Goal: Navigation & Orientation: Find specific page/section

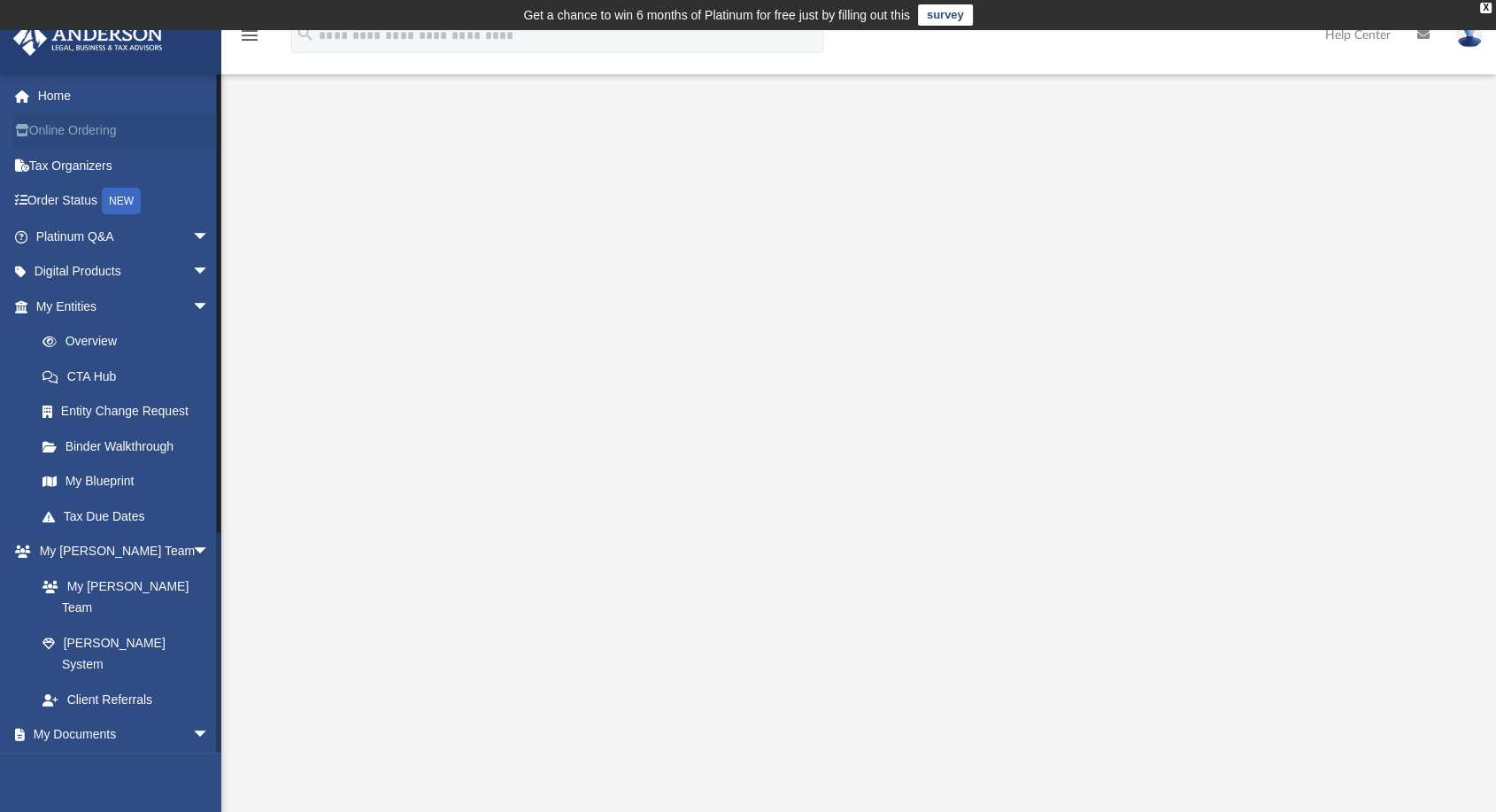
click at [74, 126] on link "Online Ordering" at bounding box center [125, 131] width 224 height 36
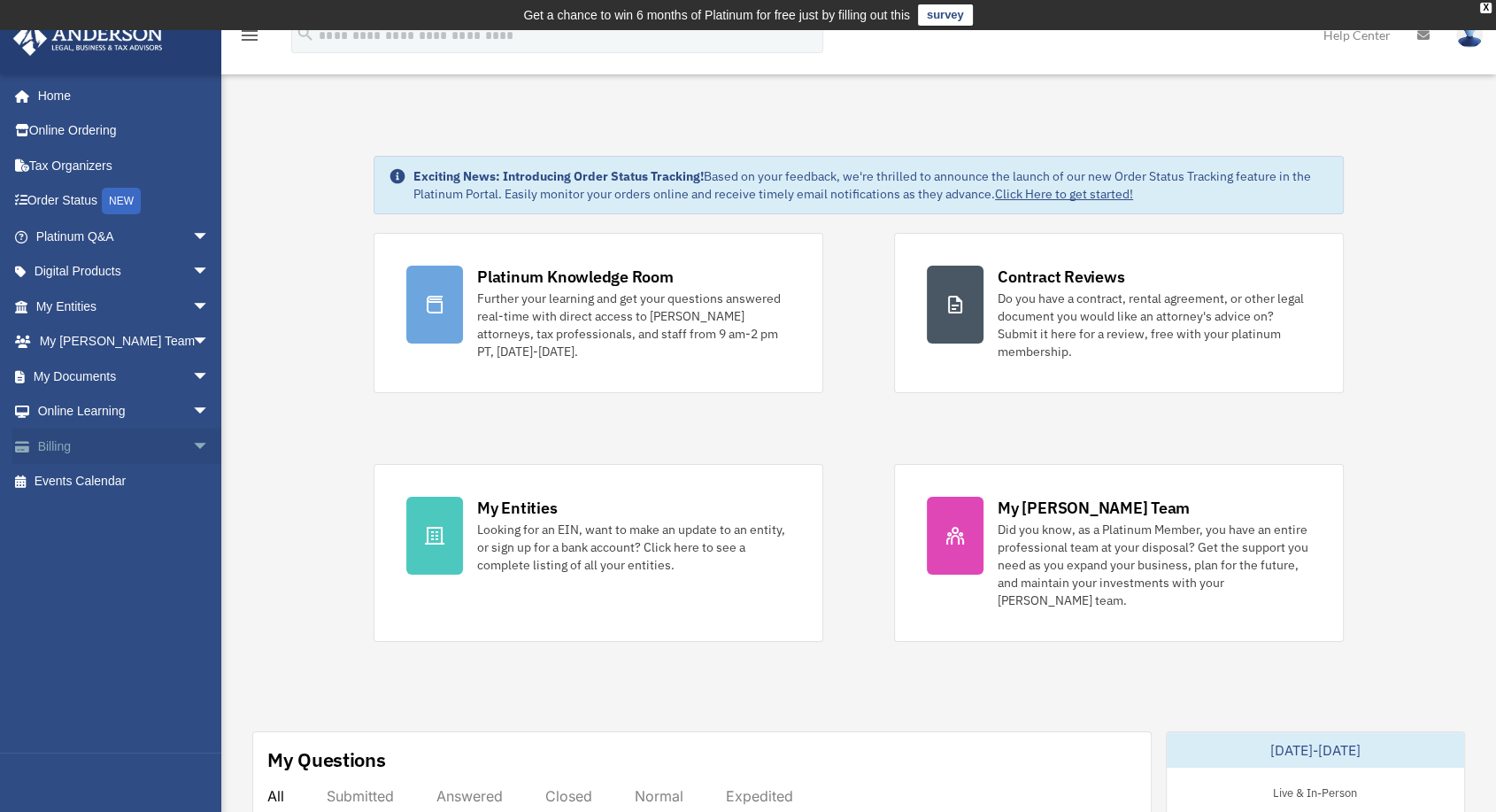
click at [57, 450] on link "Billing arrow_drop_down" at bounding box center [125, 446] width 224 height 36
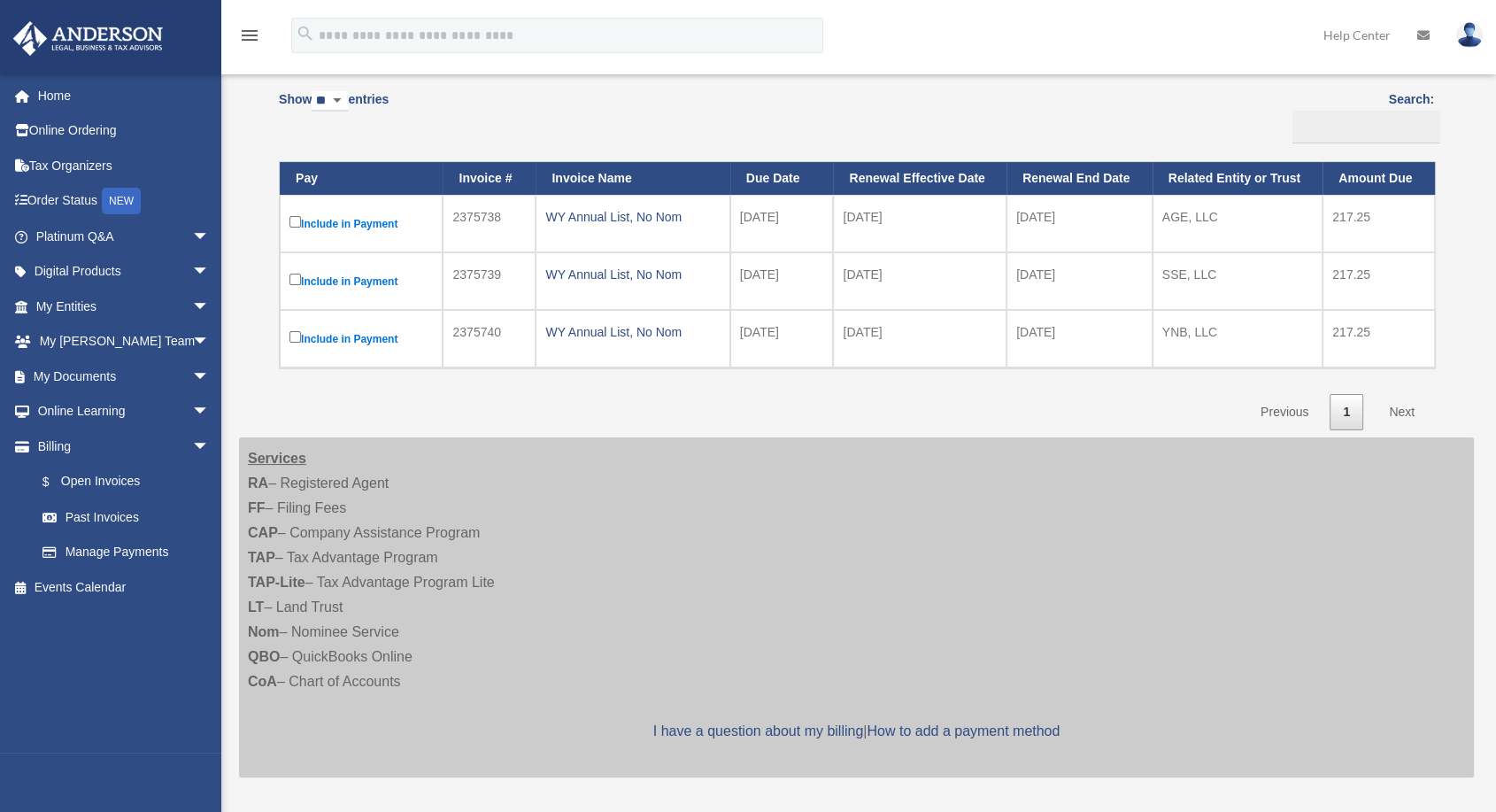
scroll to position [196, 0]
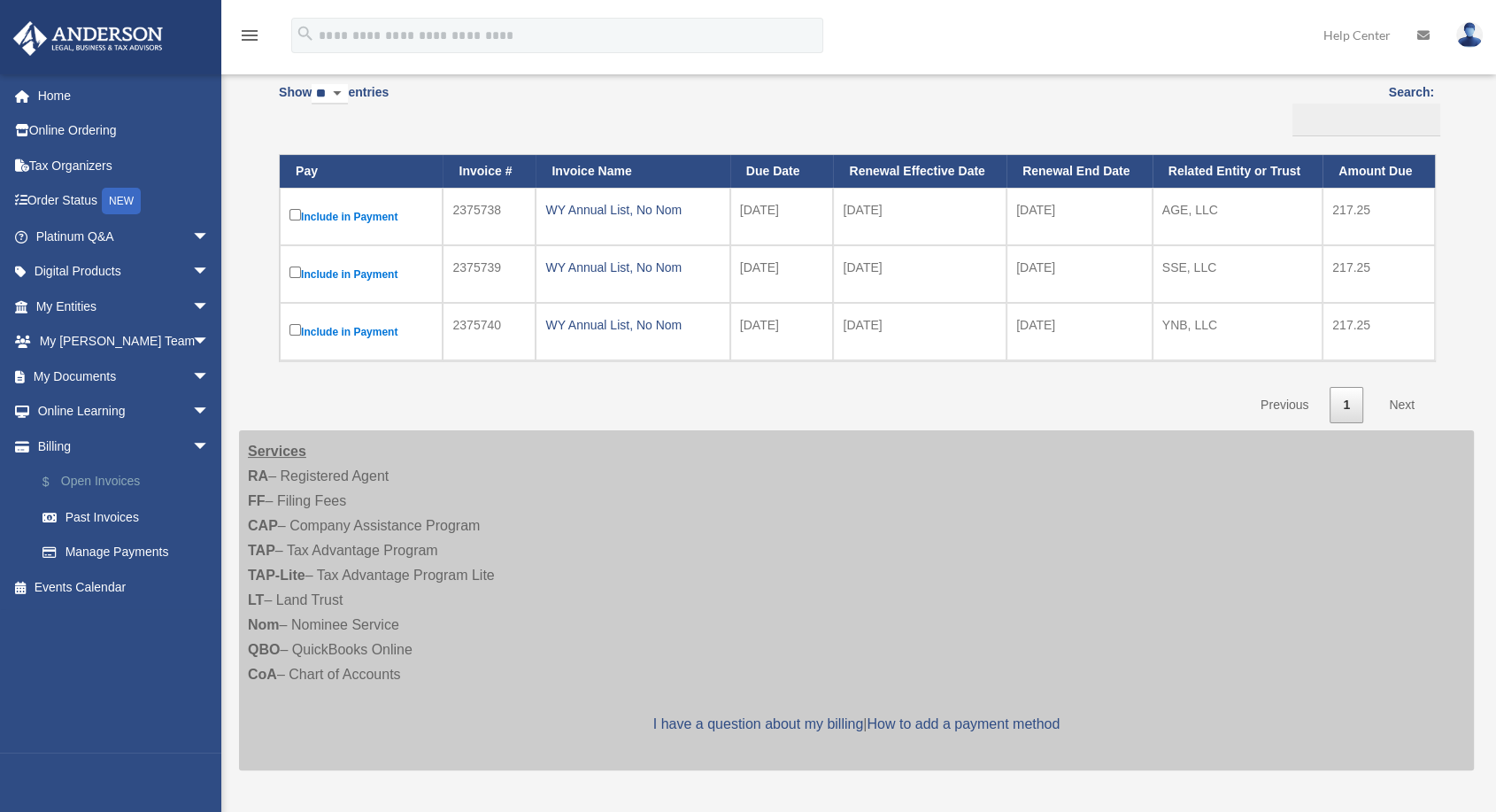
click at [83, 480] on link "$ Open Invoices" at bounding box center [131, 481] width 212 height 36
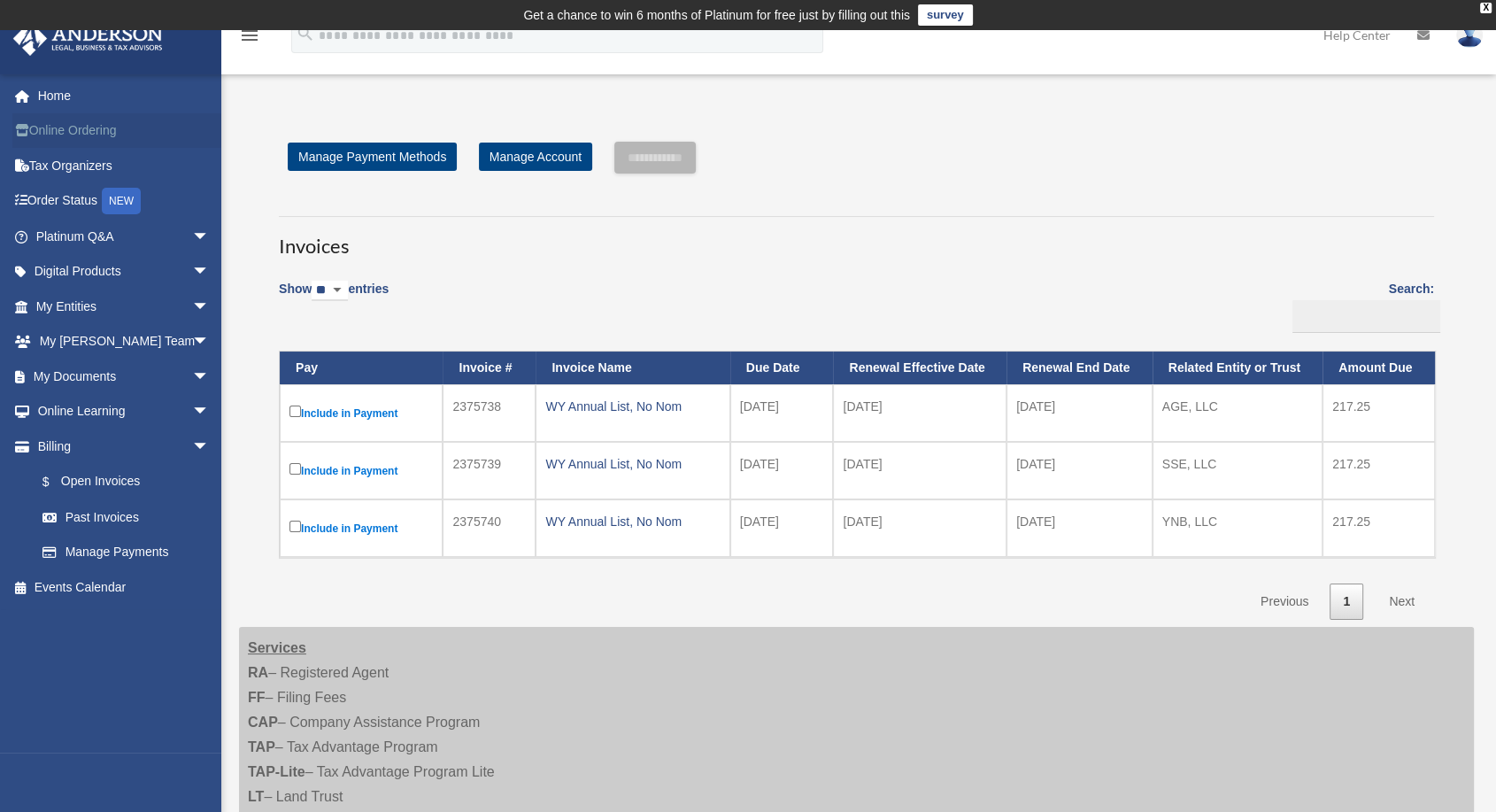
click at [74, 125] on link "Online Ordering" at bounding box center [125, 131] width 224 height 36
